Goal: Task Accomplishment & Management: Manage account settings

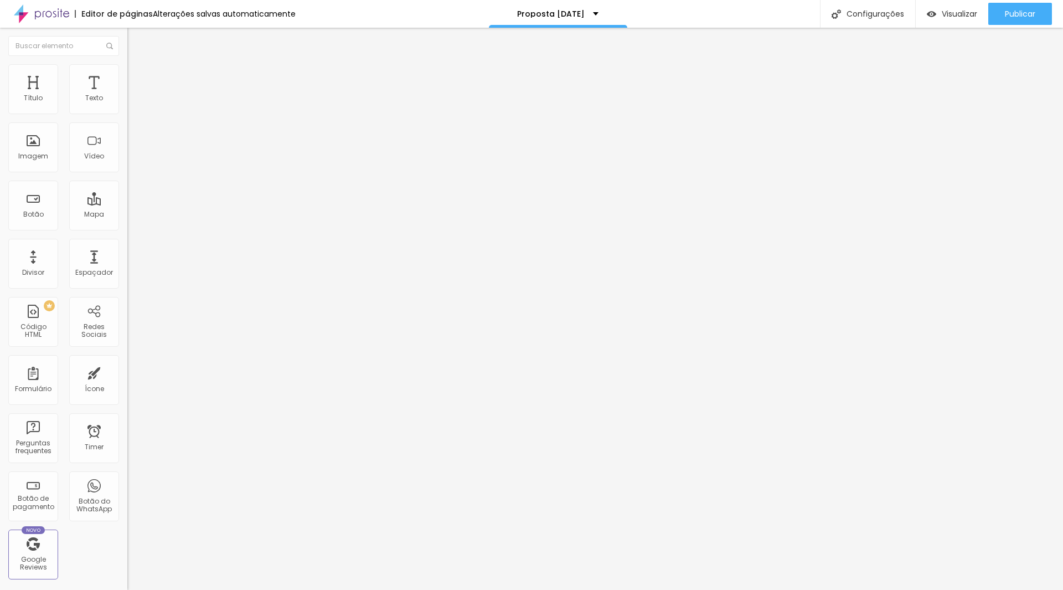
click at [127, 95] on span "Trocar imagem" at bounding box center [157, 90] width 60 height 9
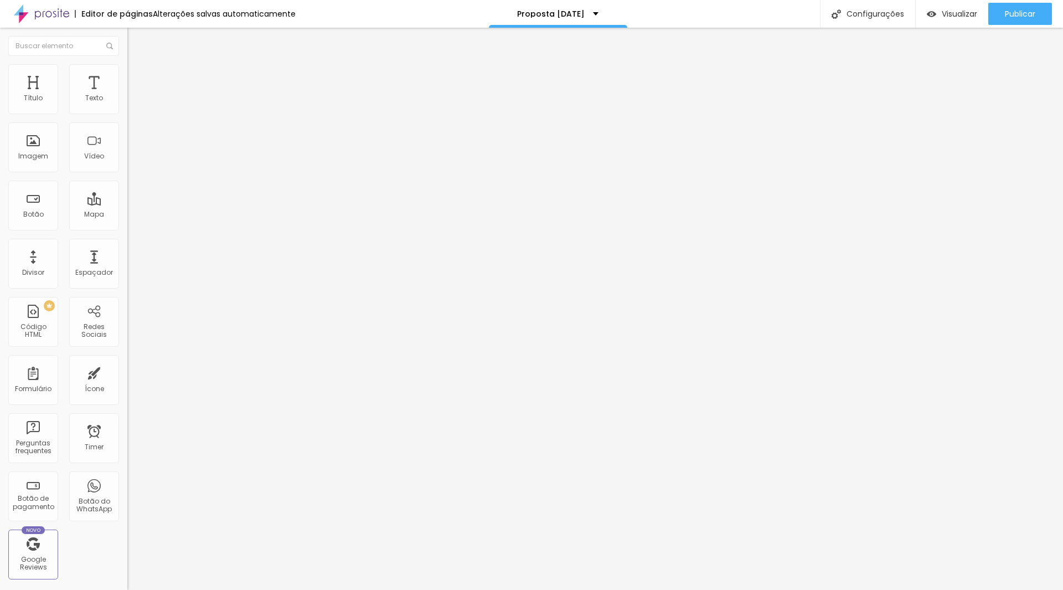
click at [127, 95] on span "Trocar imagem" at bounding box center [157, 90] width 60 height 9
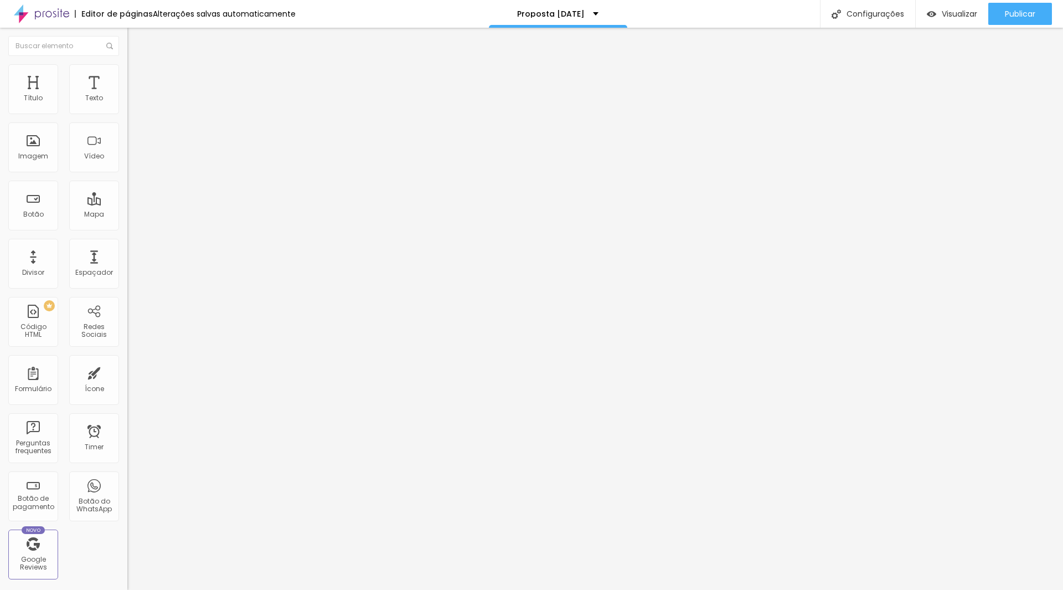
click at [127, 95] on span "Trocar imagem" at bounding box center [157, 90] width 60 height 9
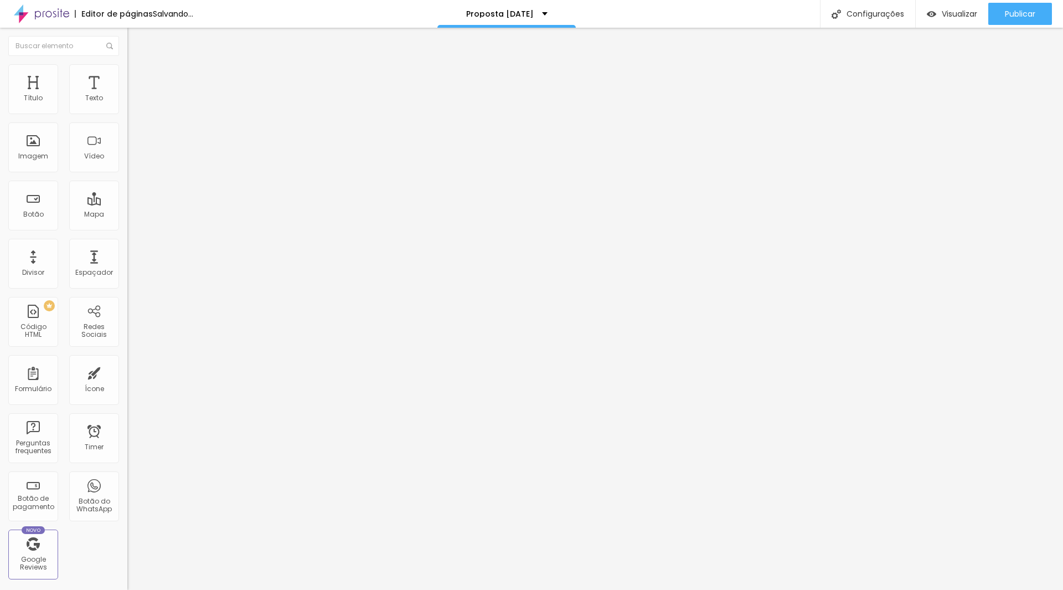
click at [127, 95] on span "Trocar imagem" at bounding box center [157, 90] width 60 height 9
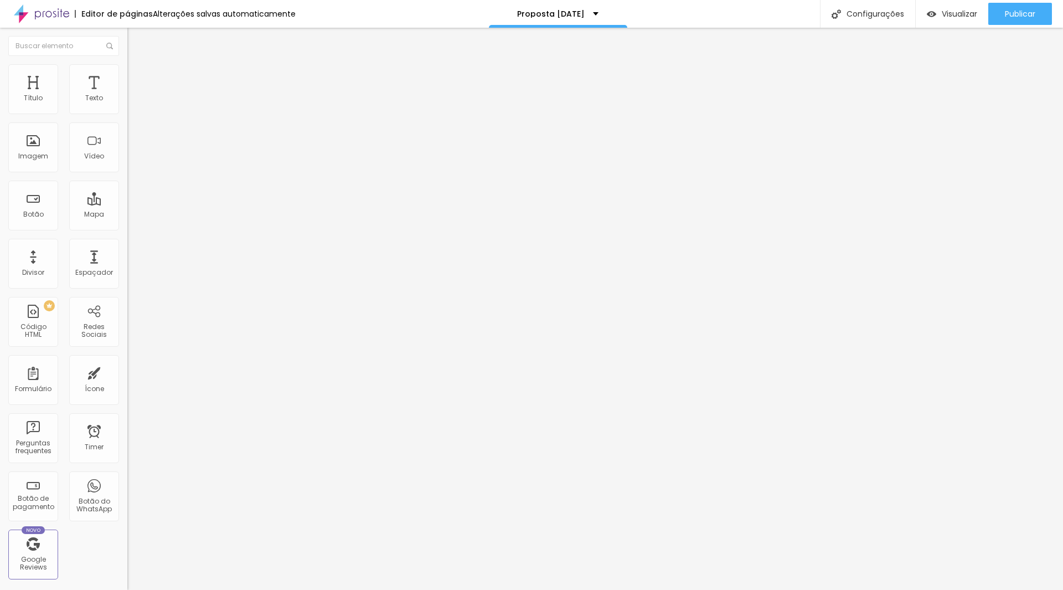
click at [127, 95] on span "Trocar imagem" at bounding box center [157, 90] width 60 height 9
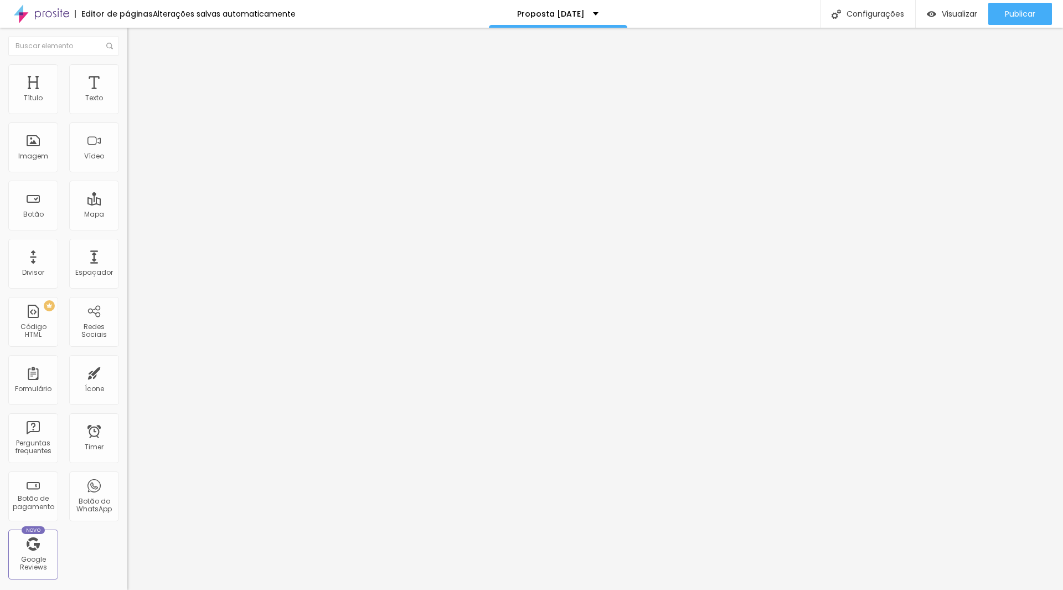
click at [127, 95] on span "Trocar imagem" at bounding box center [157, 90] width 60 height 9
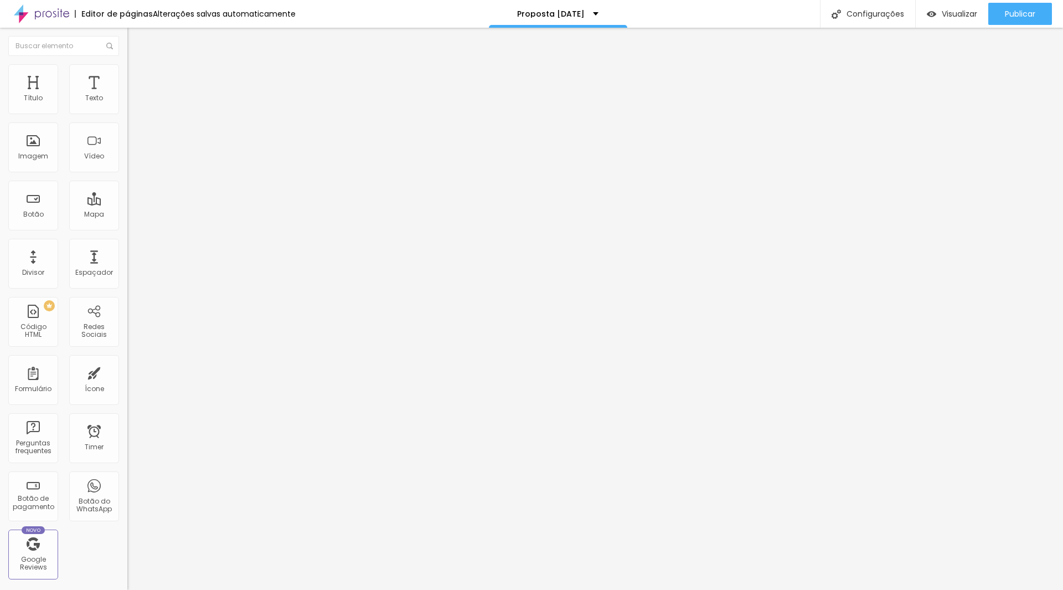
click at [127, 95] on span "Trocar imagem" at bounding box center [157, 90] width 60 height 9
click at [1015, 14] on span "Publicar" at bounding box center [1020, 13] width 30 height 9
